Goal: Transaction & Acquisition: Book appointment/travel/reservation

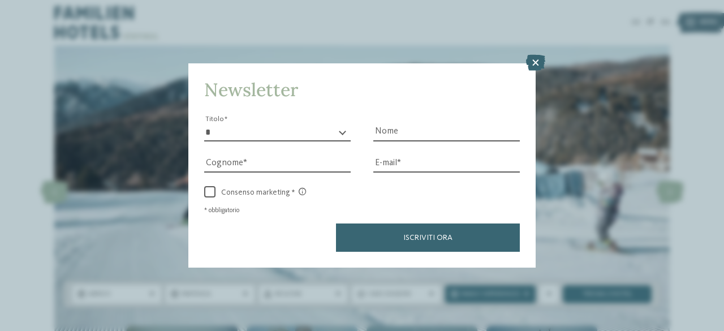
click at [530, 67] on icon at bounding box center [535, 63] width 19 height 16
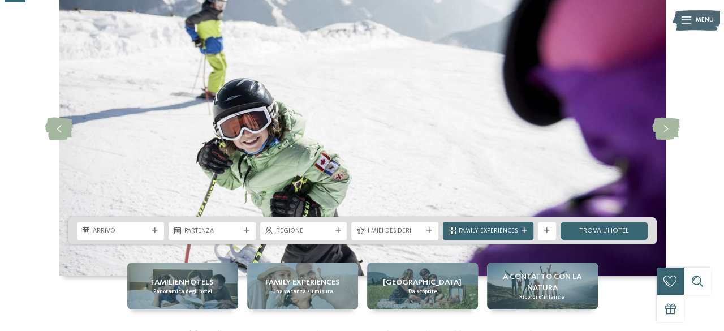
scroll to position [77, 0]
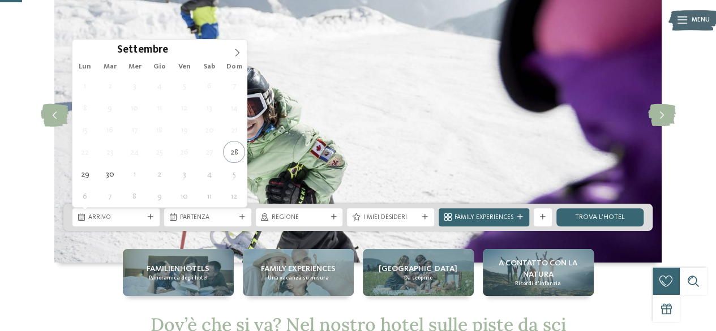
click at [145, 220] on div "Arrivo" at bounding box center [116, 217] width 60 height 10
click at [237, 52] on icon at bounding box center [237, 53] width 8 height 8
type input "****"
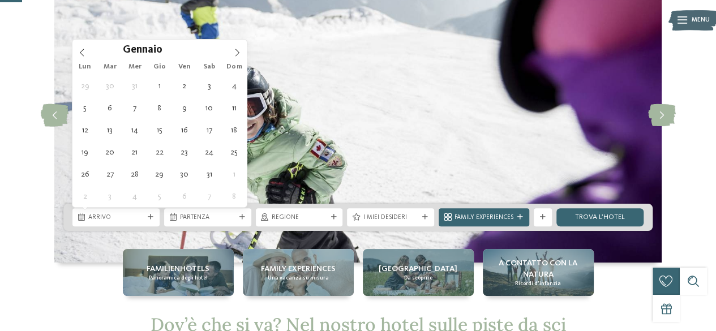
click at [237, 52] on icon at bounding box center [237, 53] width 8 height 8
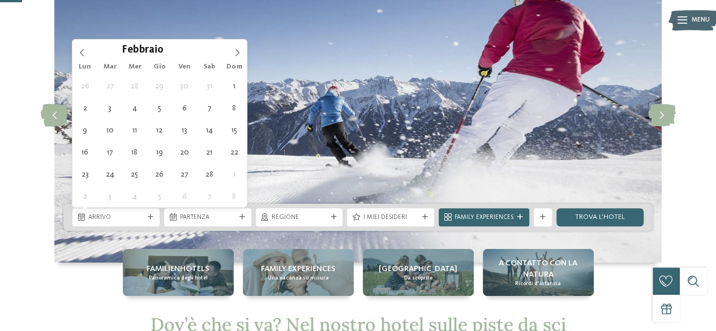
type div "14.02.2026"
type input "****"
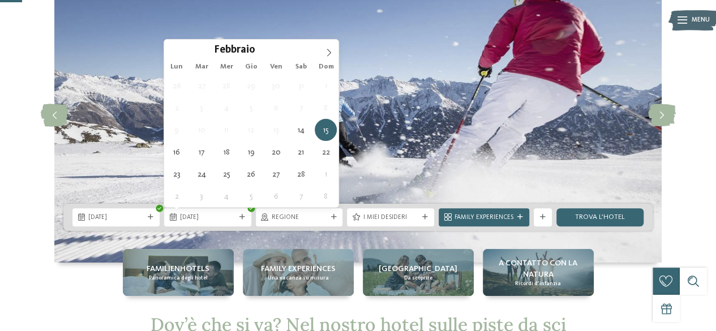
type div "21.02.2026"
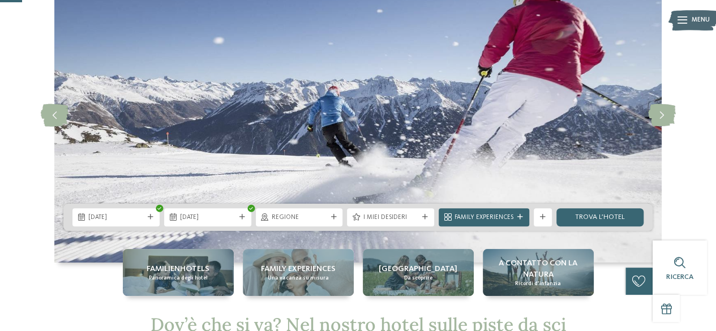
click at [336, 219] on icon at bounding box center [333, 217] width 6 height 6
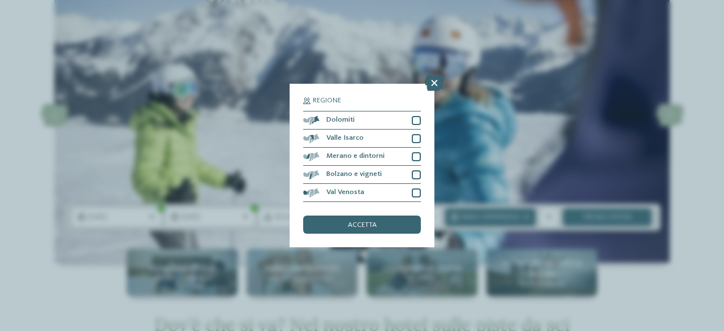
click at [435, 87] on icon at bounding box center [434, 83] width 19 height 16
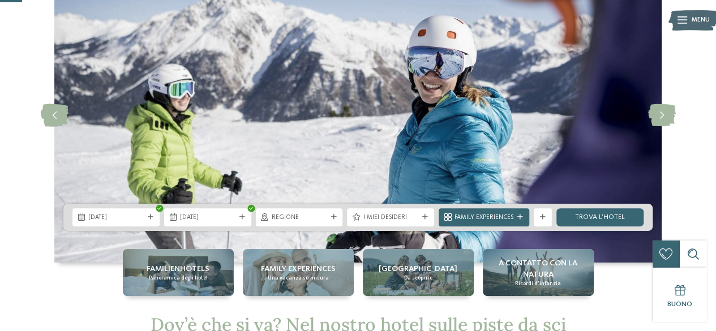
click at [431, 219] on div "I miei desideri" at bounding box center [390, 217] width 87 height 18
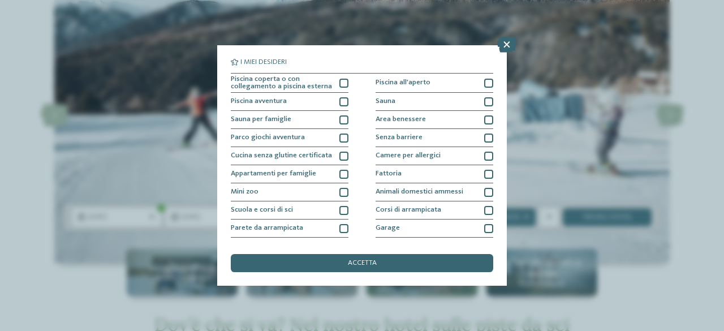
click at [343, 81] on div at bounding box center [343, 83] width 9 height 9
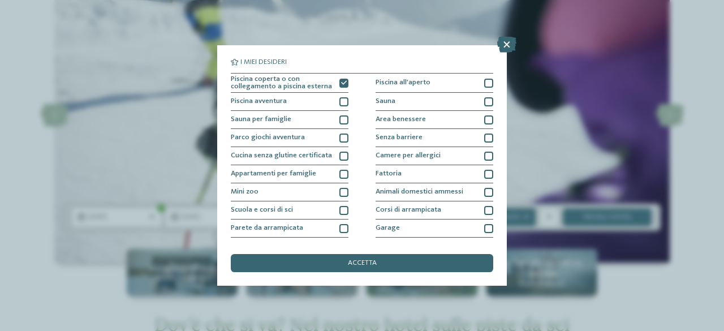
click at [342, 141] on div at bounding box center [343, 138] width 9 height 9
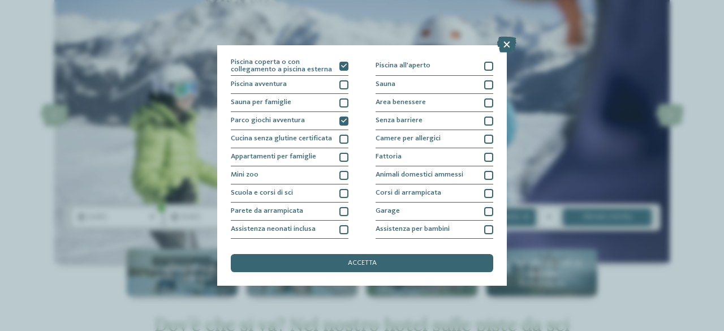
scroll to position [16, 0]
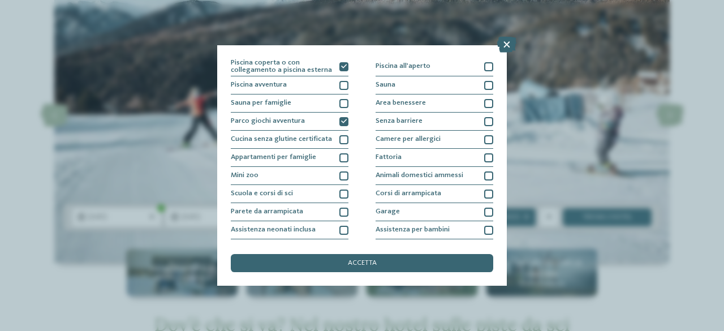
click at [485, 88] on div at bounding box center [488, 85] width 9 height 9
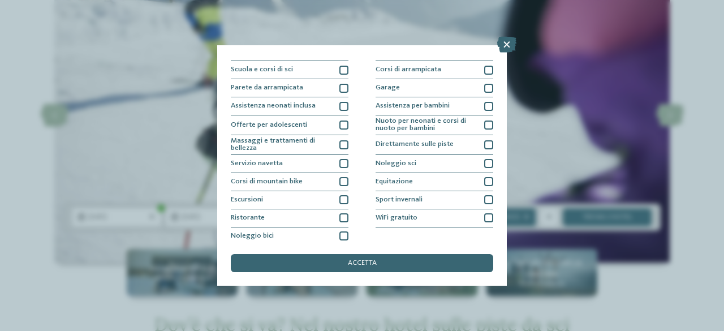
scroll to position [144, 0]
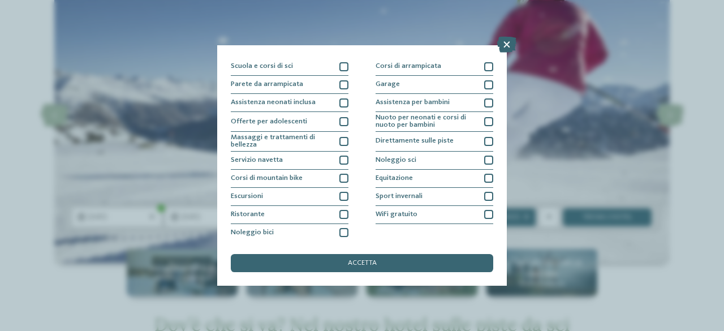
click at [484, 140] on div at bounding box center [488, 141] width 9 height 9
click at [369, 265] on span "accetta" at bounding box center [362, 263] width 29 height 7
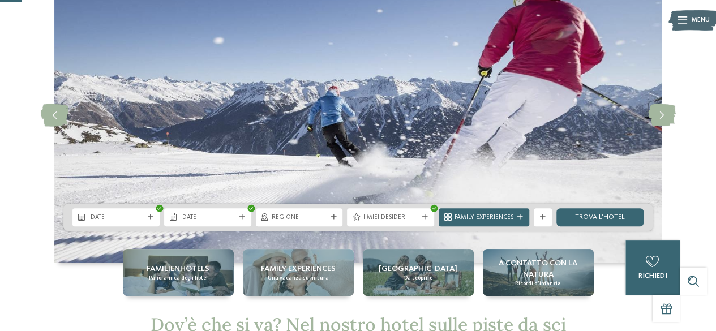
click at [522, 214] on icon at bounding box center [520, 217] width 6 height 6
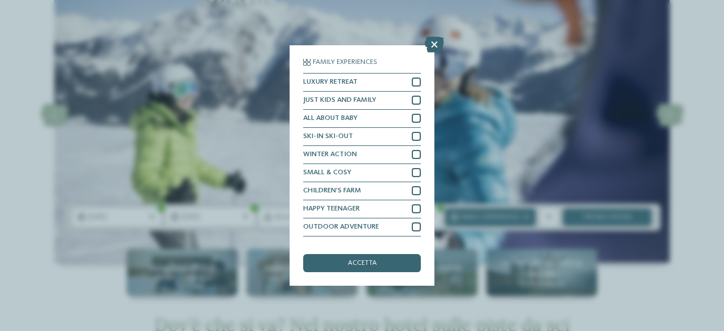
click at [412, 101] on div at bounding box center [416, 100] width 9 height 9
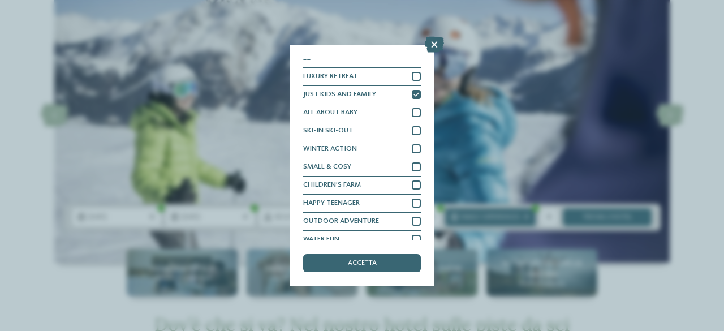
scroll to position [7, 0]
click at [412, 113] on div at bounding box center [416, 111] width 9 height 9
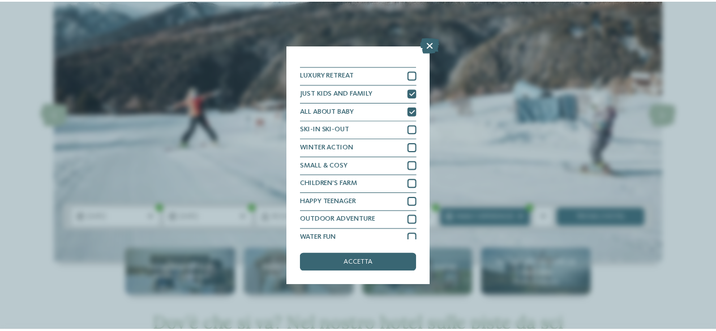
scroll to position [14, 0]
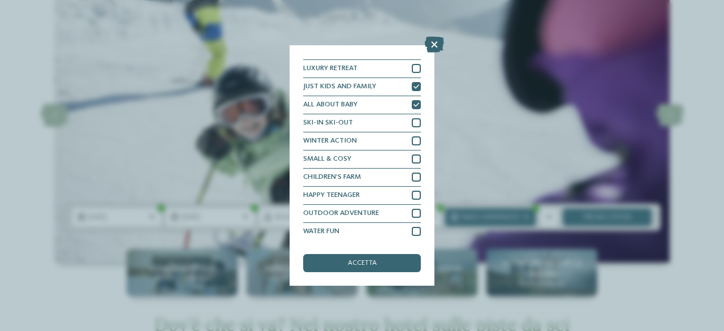
click at [412, 195] on div at bounding box center [416, 195] width 9 height 9
click at [412, 210] on div at bounding box center [416, 213] width 9 height 9
click at [412, 229] on div at bounding box center [416, 231] width 9 height 9
click at [395, 258] on div "accetta" at bounding box center [362, 263] width 118 height 18
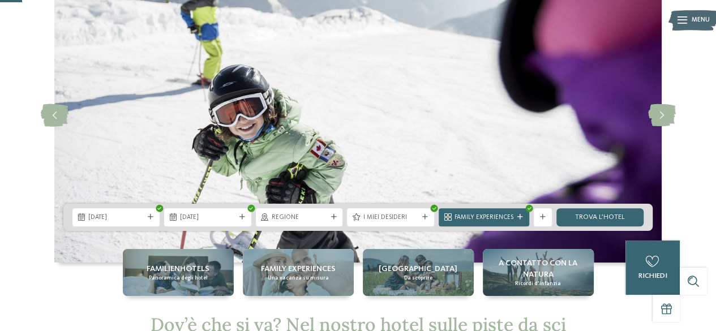
click at [577, 217] on link "trova l’hotel" at bounding box center [599, 217] width 87 height 18
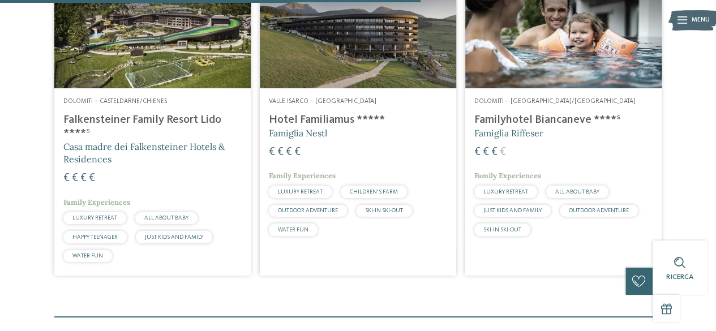
scroll to position [689, 0]
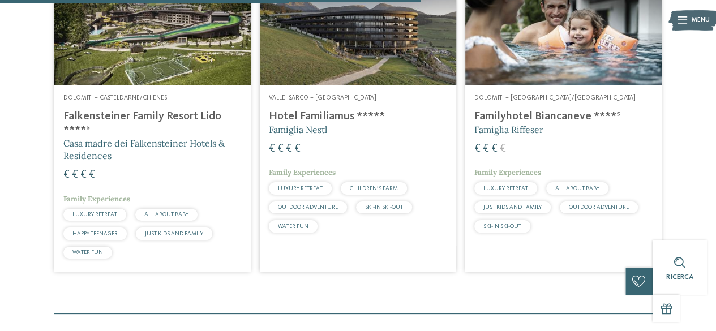
click at [545, 116] on h4 "Familyhotel Biancaneve ****ˢ" at bounding box center [563, 117] width 178 height 14
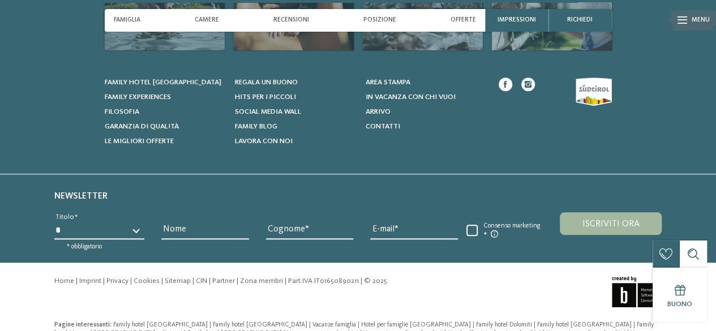
scroll to position [2652, 0]
